Goal: Transaction & Acquisition: Purchase product/service

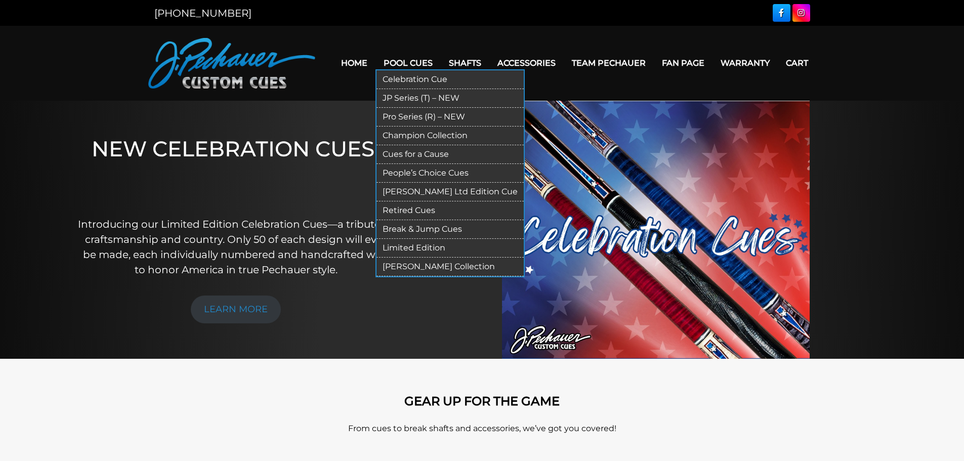
click at [410, 115] on link "Pro Series (R) – NEW" at bounding box center [450, 117] width 147 height 19
